Goal: Task Accomplishment & Management: Manage account settings

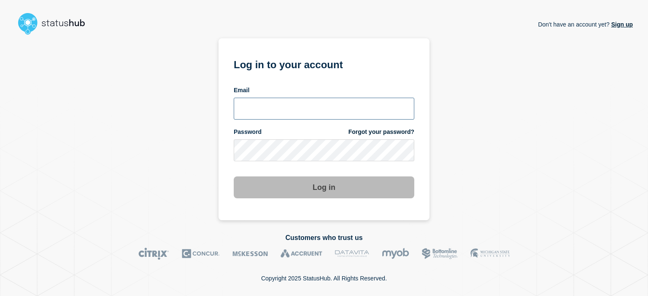
type input "[PERSON_NAME][EMAIL_ADDRESS][DOMAIN_NAME]"
click at [324, 189] on button "Log in" at bounding box center [324, 188] width 180 height 22
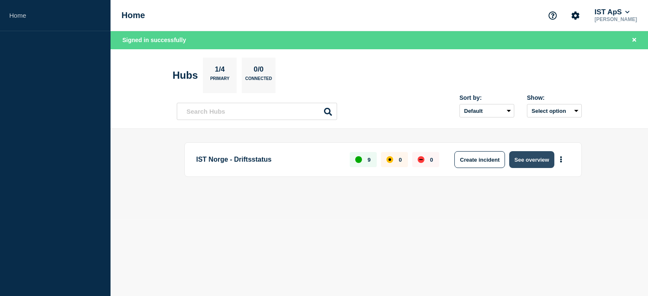
click at [537, 163] on button "See overview" at bounding box center [531, 159] width 45 height 17
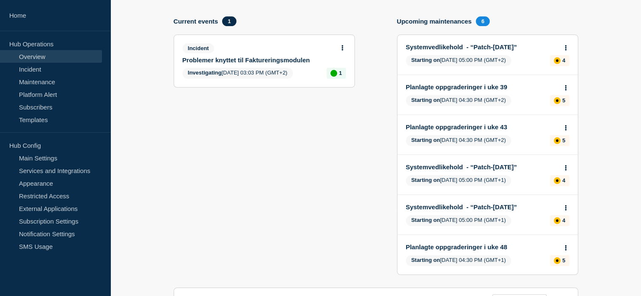
scroll to position [56, 0]
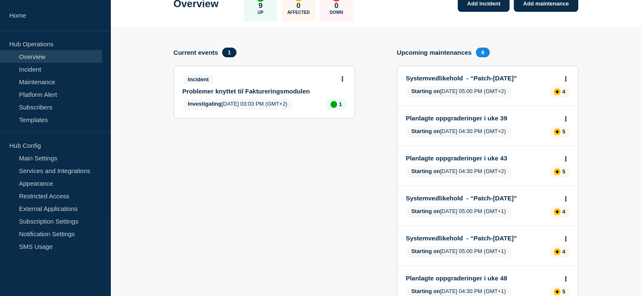
click at [280, 96] on div "Incident Problemer knyttet til Faktureringsmodulen Investigating [DATE] 03:03 P…" at bounding box center [264, 92] width 180 height 52
click at [343, 78] on icon at bounding box center [343, 78] width 2 height 5
click at [336, 111] on link "Update incident" at bounding box center [342, 110] width 41 height 7
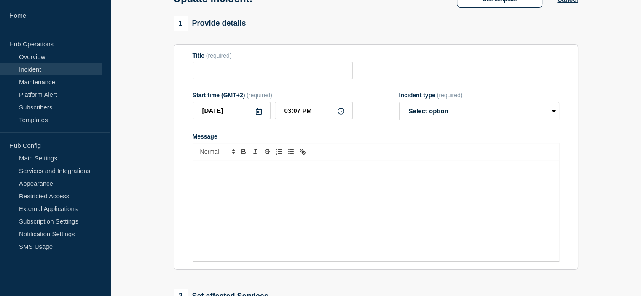
type input "Problemer knyttet til Faktureringsmodulen"
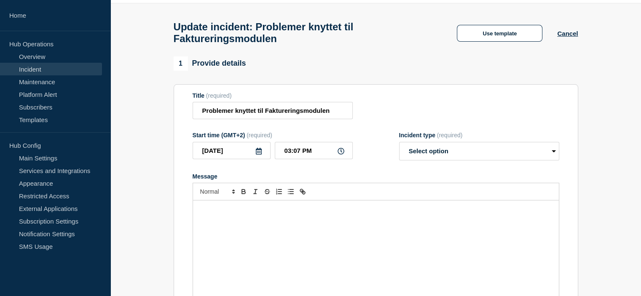
scroll to position [14, 0]
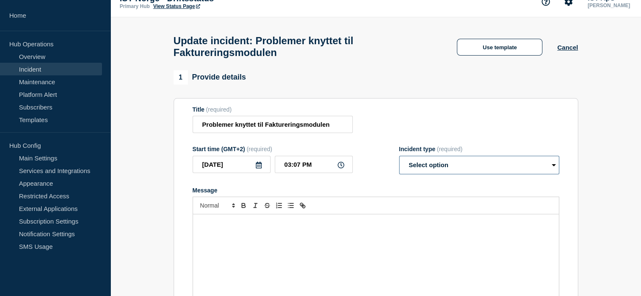
click at [449, 172] on select "Select option Investigating Identified Monitoring Resolved" at bounding box center [479, 165] width 160 height 19
select select "identified"
click at [399, 161] on select "Select option Investigating Identified Monitoring Resolved" at bounding box center [479, 165] width 160 height 19
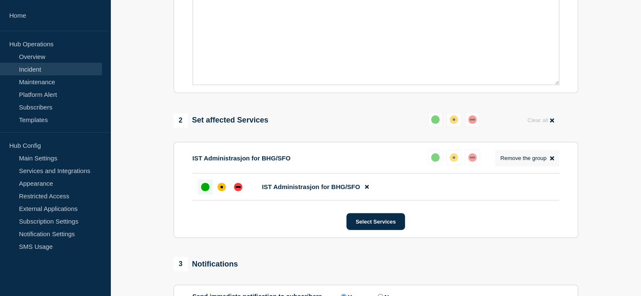
scroll to position [267, 0]
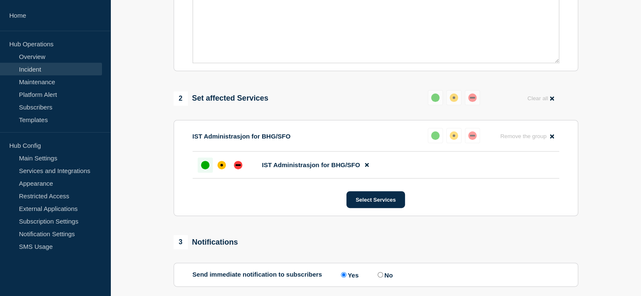
drag, startPoint x: 526, startPoint y: 139, endPoint x: 384, endPoint y: 194, distance: 152.6
click at [384, 194] on section "IST Administrasjon for BHG/SFO Reset Remove the group Remove IST Administrasjon…" at bounding box center [376, 168] width 405 height 96
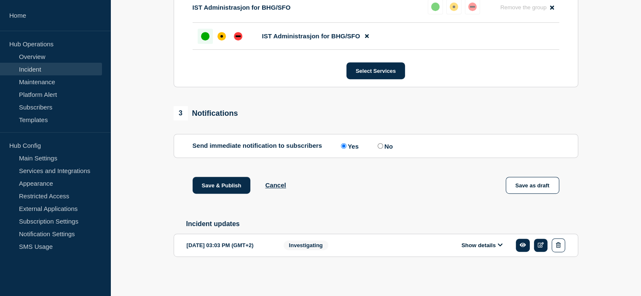
scroll to position [405, 0]
click at [540, 245] on icon at bounding box center [541, 244] width 6 height 5
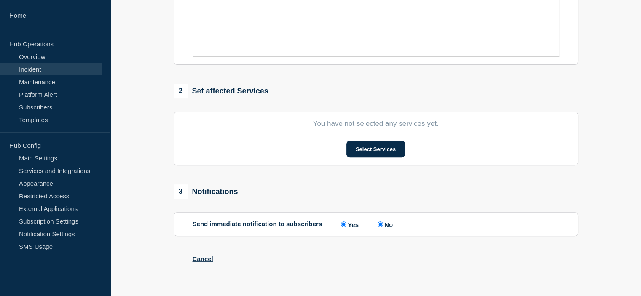
type input "Problemer knyttet til Faktureringsmodulen"
type input "03:03 PM"
select select "investigating"
radio input "false"
radio input "true"
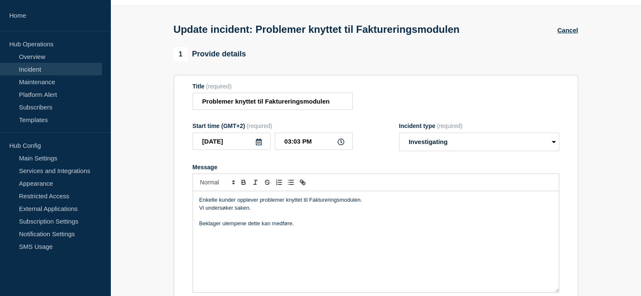
scroll to position [21, 0]
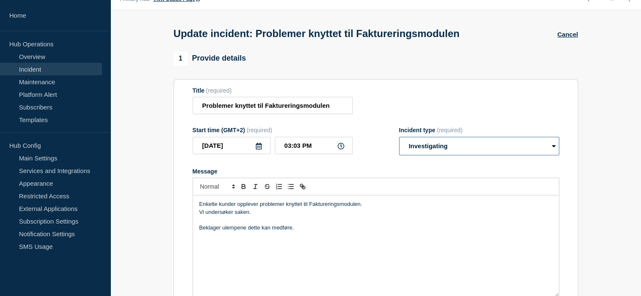
click at [425, 151] on select "Select option Investigating Identified Monitoring Resolved" at bounding box center [479, 146] width 160 height 19
click at [407, 64] on div "1 Provide details" at bounding box center [376, 58] width 405 height 14
click at [575, 34] on button "Cancel" at bounding box center [567, 34] width 21 height 7
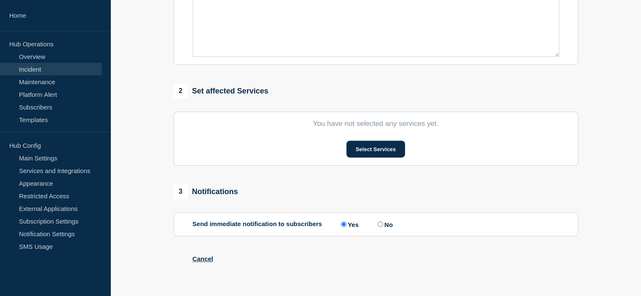
type input "Problemer knyttet til Faktureringsmodulen"
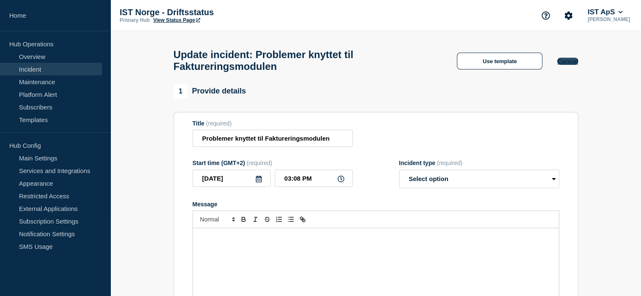
click at [566, 65] on button "Cancel" at bounding box center [567, 61] width 21 height 7
